Goal: Check status: Check status

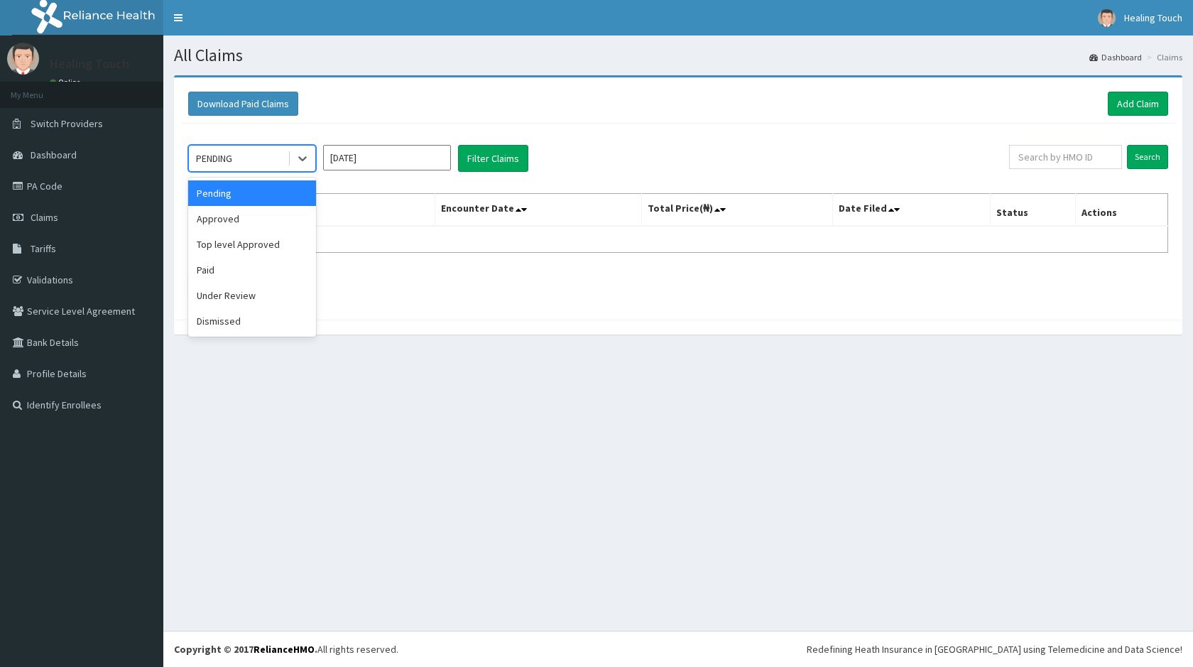
click at [288, 163] on div at bounding box center [302, 159] width 28 height 26
click at [230, 289] on div "Under Review" at bounding box center [252, 296] width 128 height 26
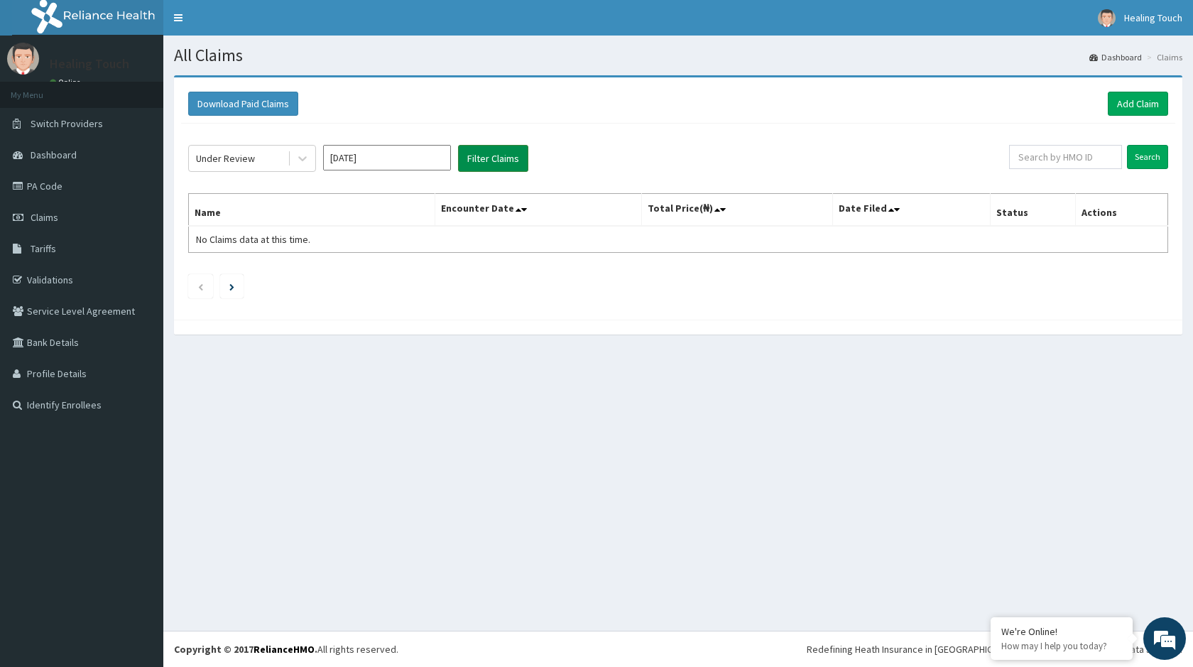
click at [484, 155] on button "Filter Claims" at bounding box center [493, 158] width 70 height 27
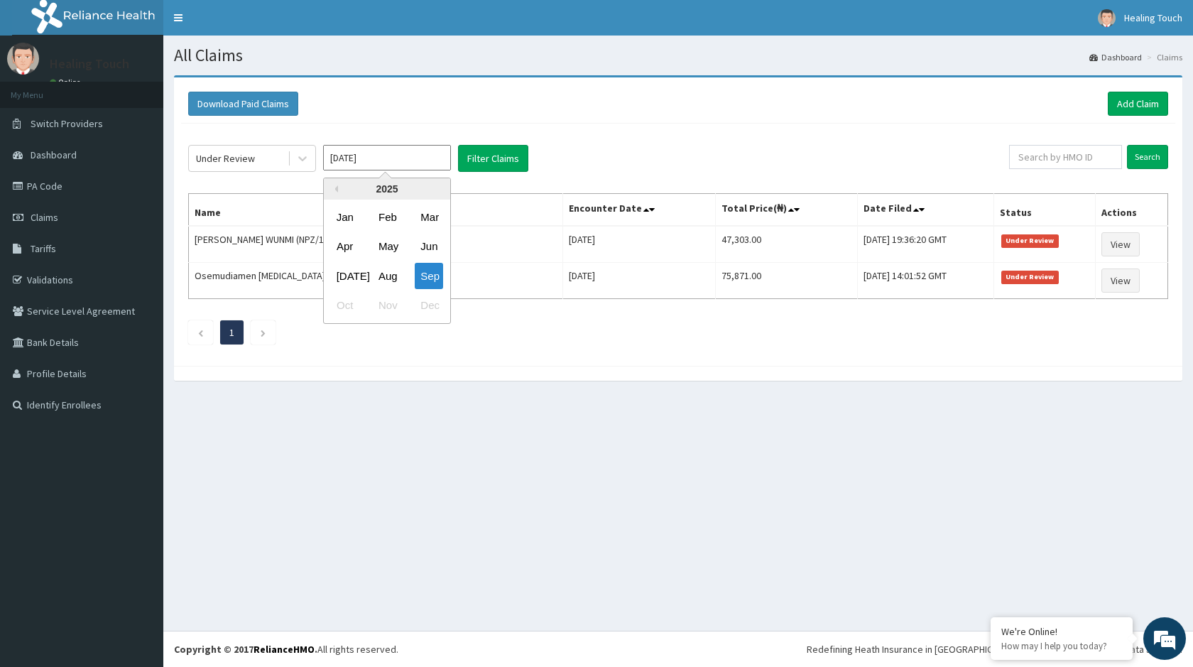
click at [407, 155] on input "[DATE]" at bounding box center [387, 158] width 128 height 26
click at [381, 275] on div "Aug" at bounding box center [387, 276] width 28 height 26
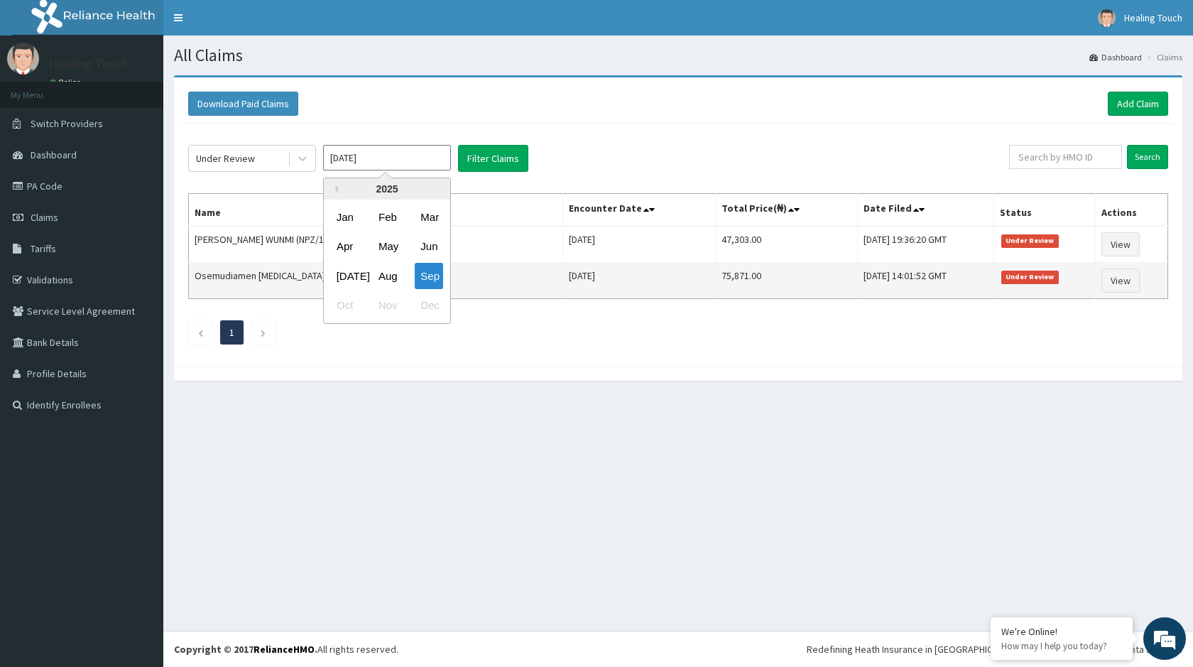
type input "Aug 2025"
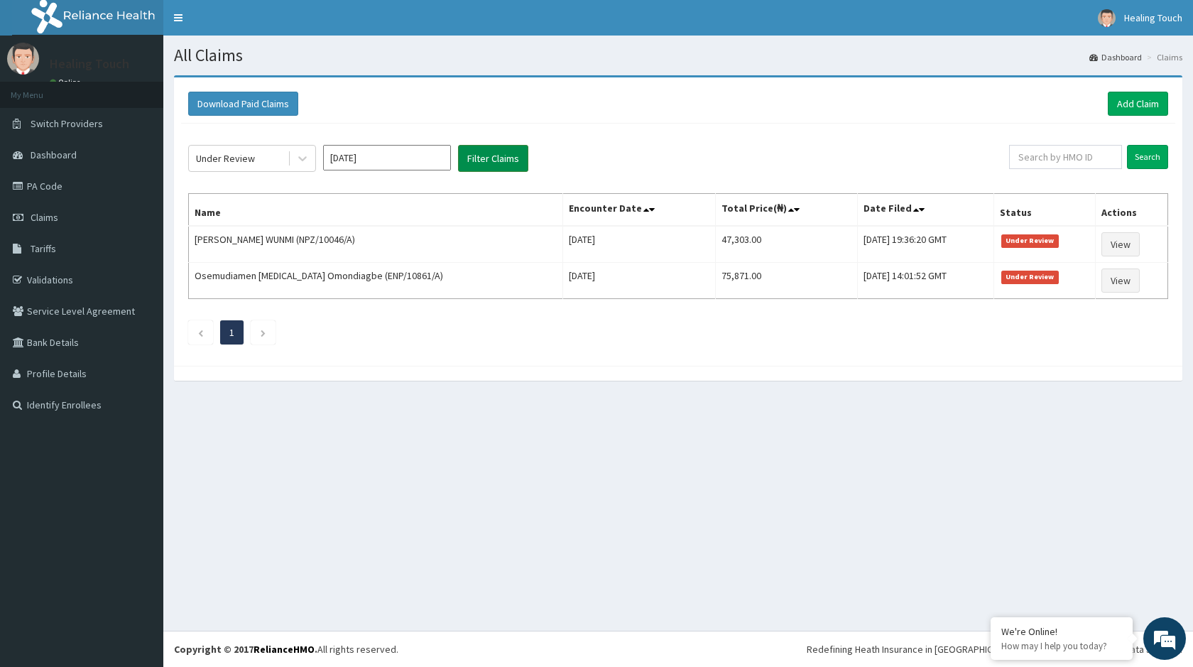
click at [488, 161] on button "Filter Claims" at bounding box center [493, 158] width 70 height 27
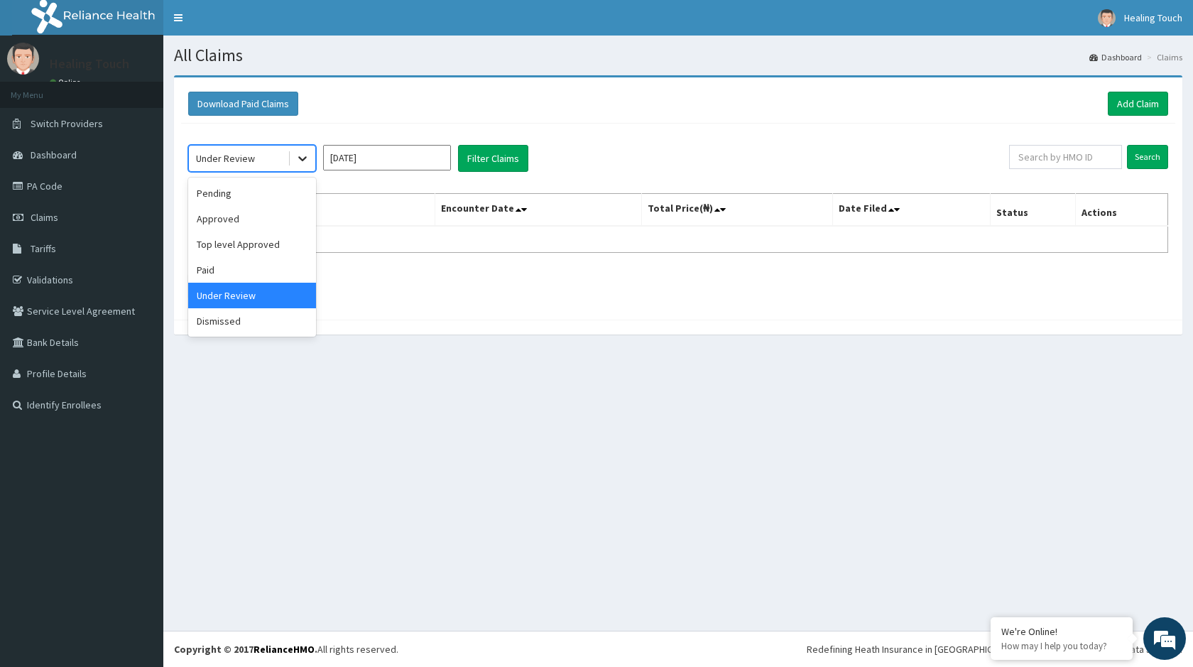
click at [313, 157] on div at bounding box center [303, 159] width 26 height 26
click at [262, 199] on div "Pending" at bounding box center [252, 193] width 128 height 26
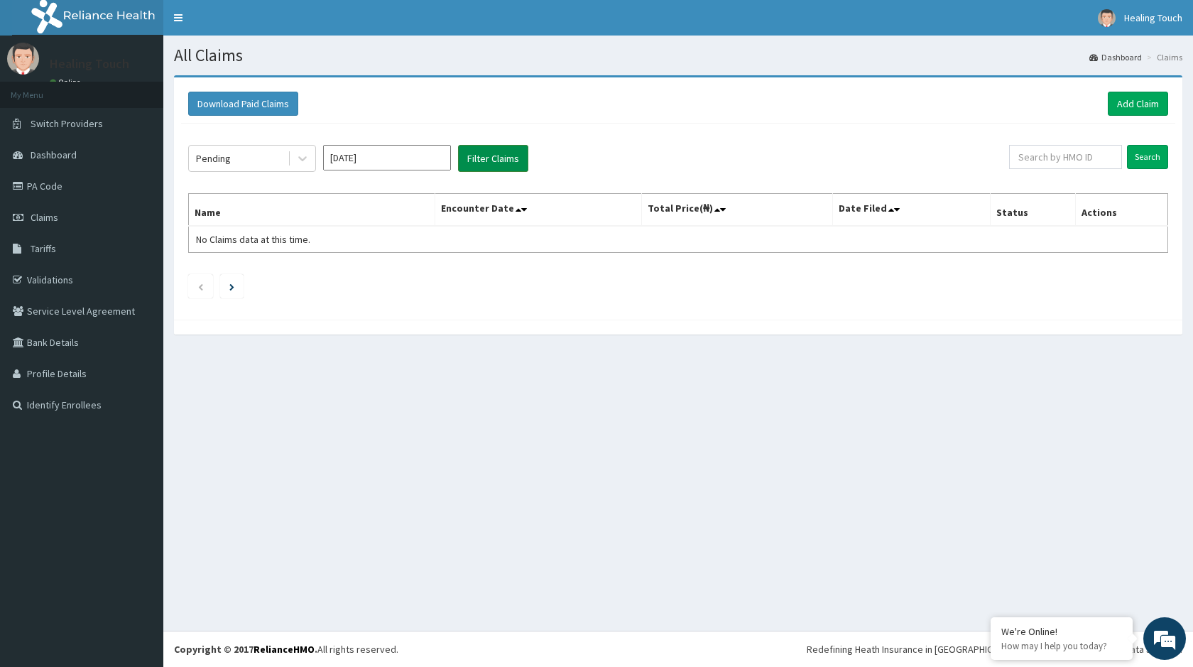
click at [478, 151] on button "Filter Claims" at bounding box center [493, 158] width 70 height 27
click at [293, 163] on div at bounding box center [303, 159] width 26 height 26
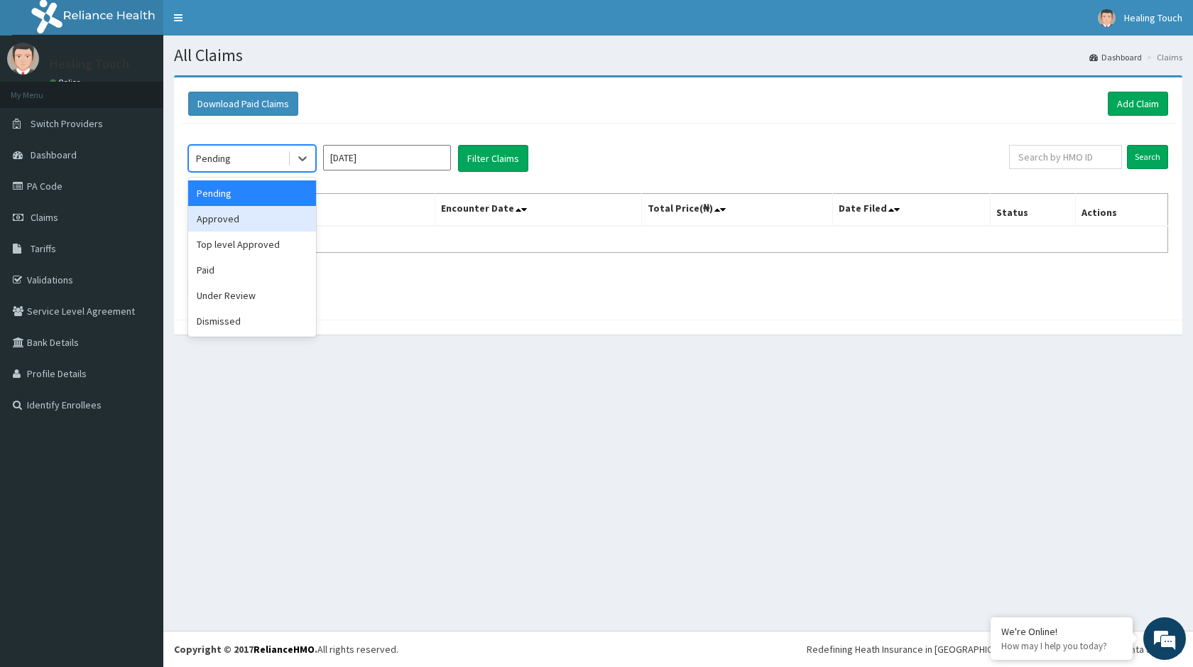
click at [267, 211] on div "Approved" at bounding box center [252, 219] width 128 height 26
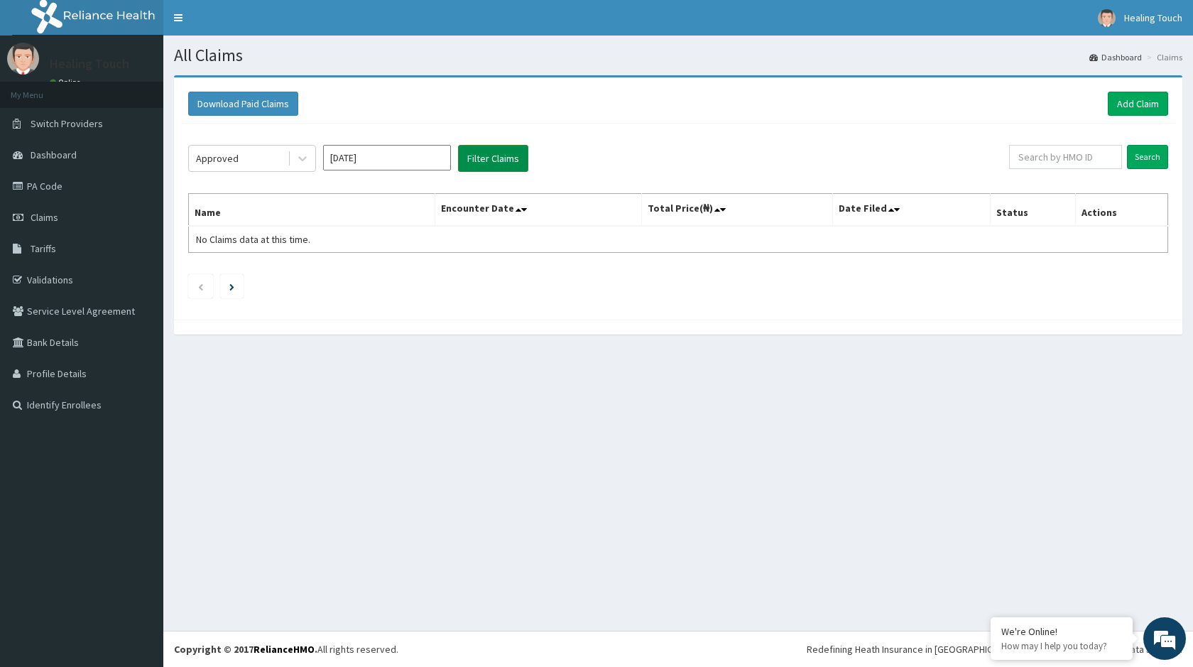
click at [471, 156] on button "Filter Claims" at bounding box center [493, 158] width 70 height 27
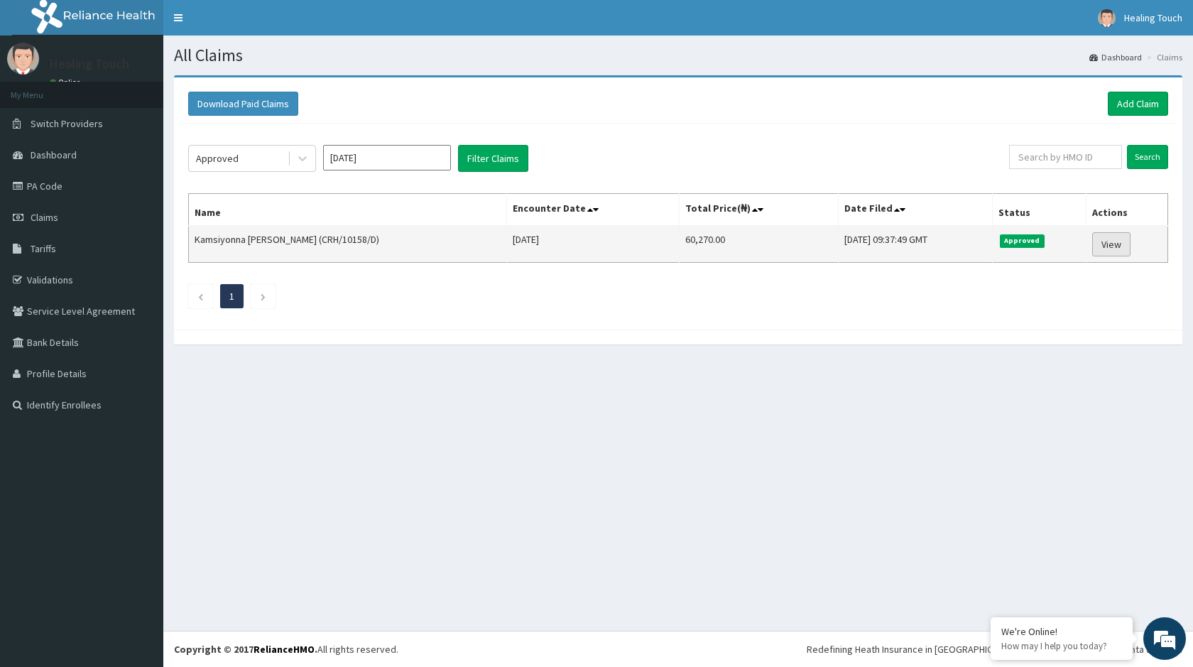
click at [1107, 253] on link "View" at bounding box center [1111, 244] width 38 height 24
click at [1104, 246] on link "View" at bounding box center [1111, 244] width 38 height 24
click at [1104, 250] on link "View" at bounding box center [1111, 244] width 38 height 24
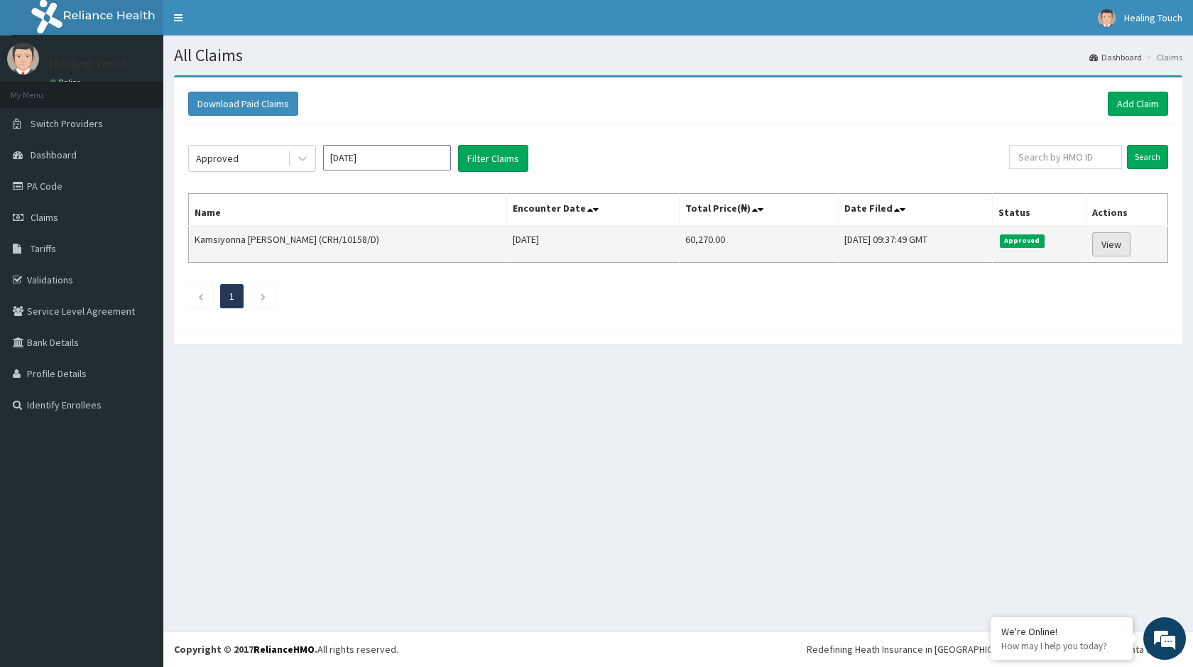
click at [1104, 250] on link "View" at bounding box center [1111, 244] width 38 height 24
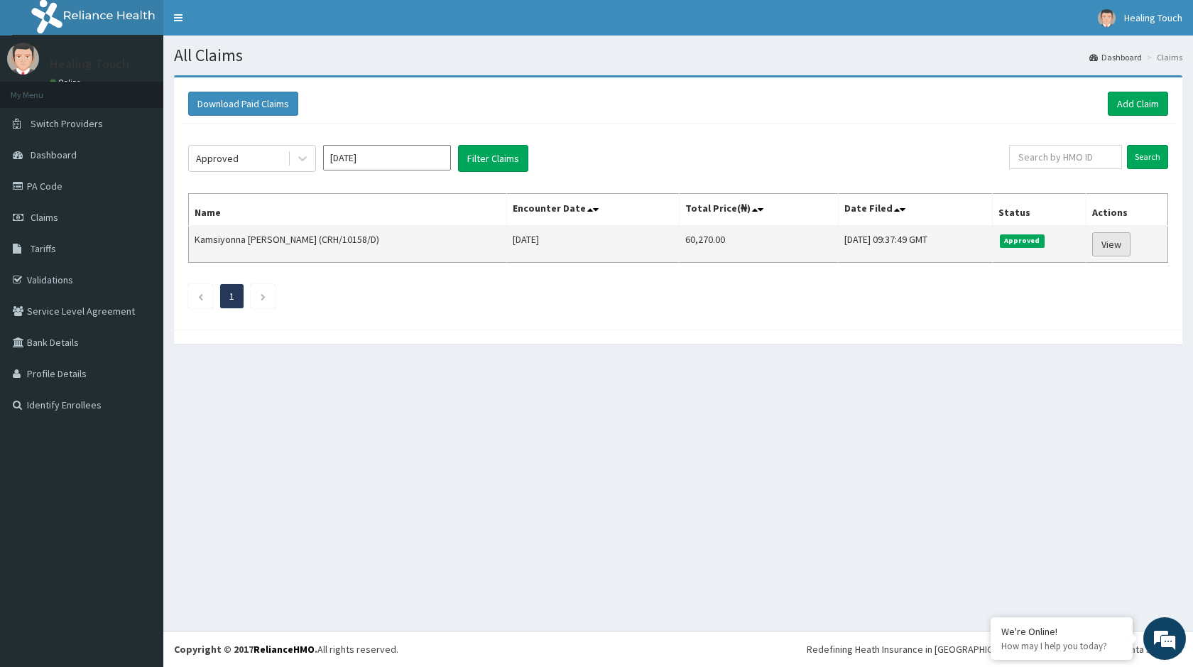
click at [1104, 250] on link "View" at bounding box center [1111, 244] width 38 height 24
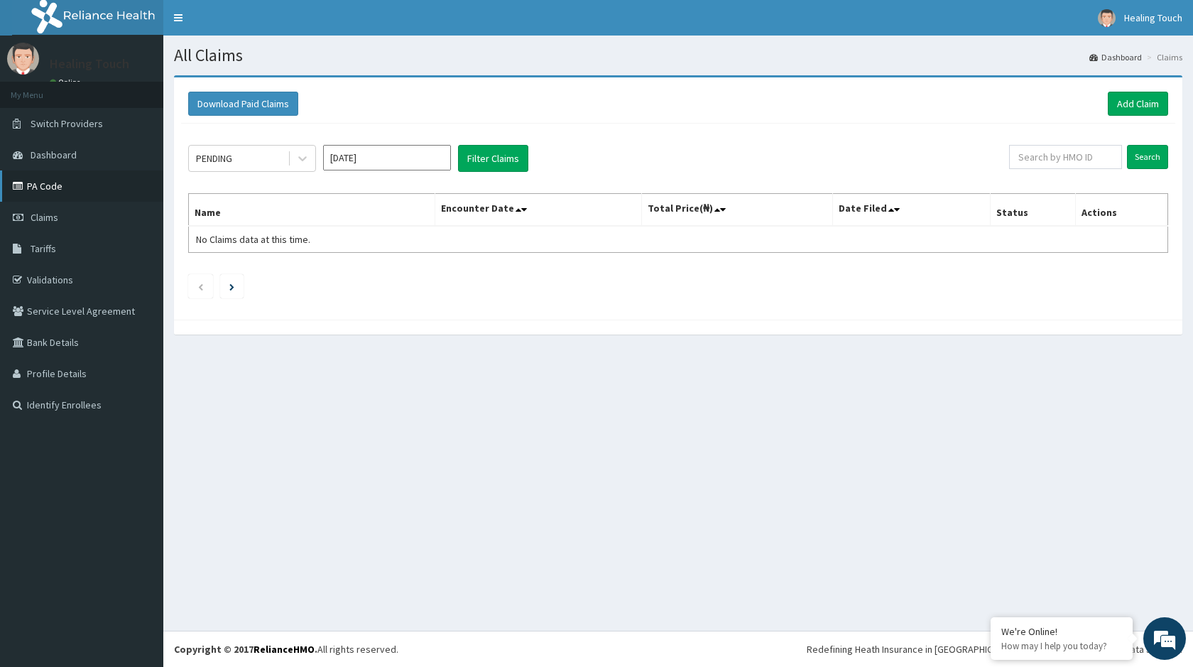
click at [69, 185] on link "PA Code" at bounding box center [81, 185] width 163 height 31
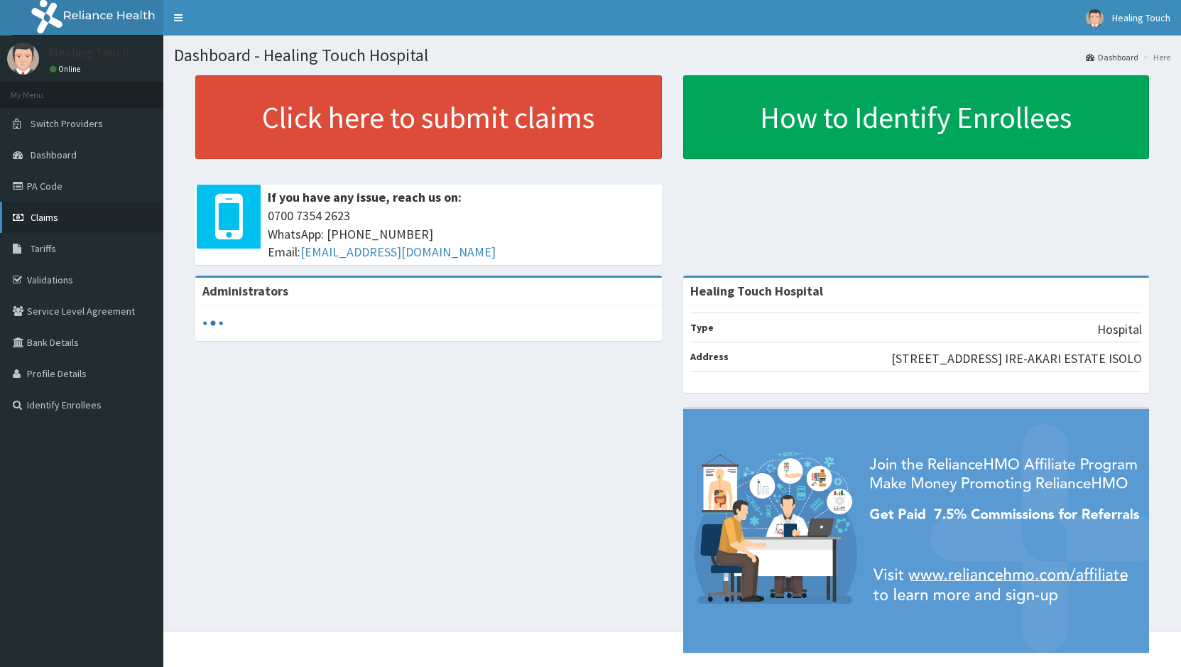
click at [48, 226] on link "Claims" at bounding box center [81, 217] width 163 height 31
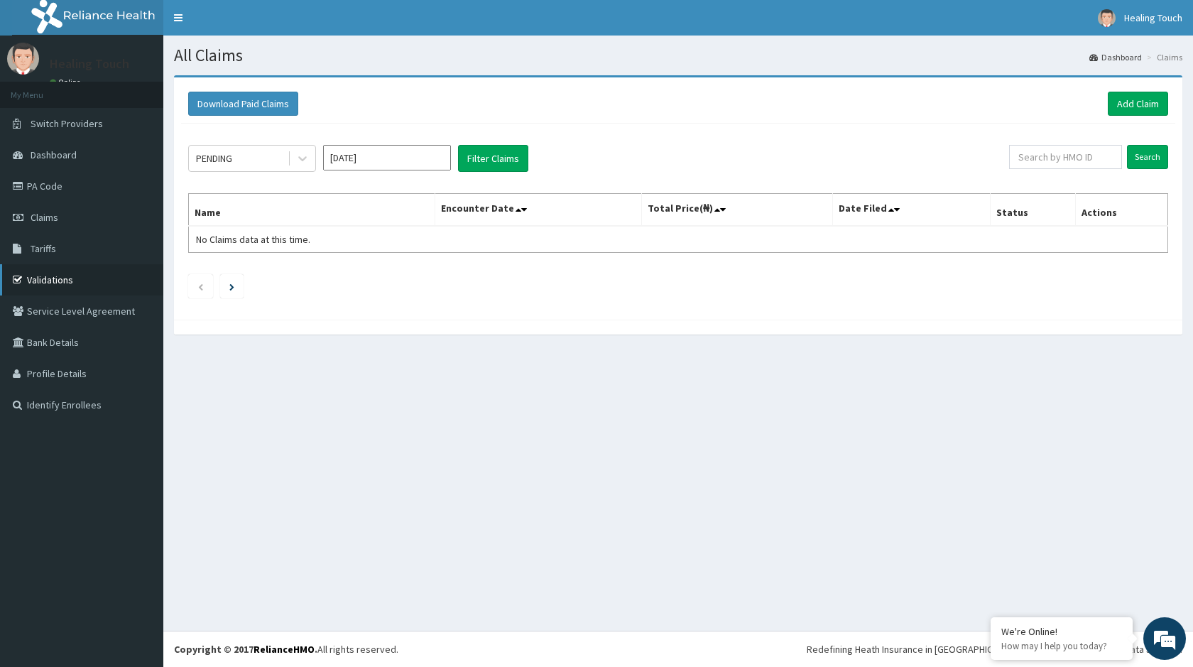
click at [76, 273] on link "Validations" at bounding box center [81, 279] width 163 height 31
